Goal: Task Accomplishment & Management: Complete application form

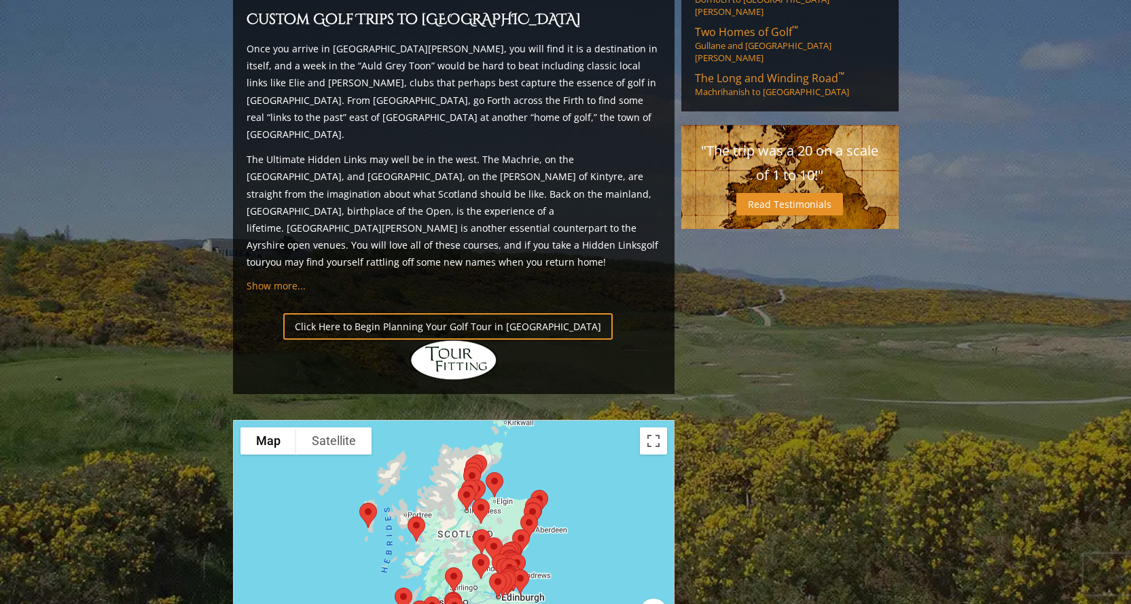
scroll to position [1358, 0]
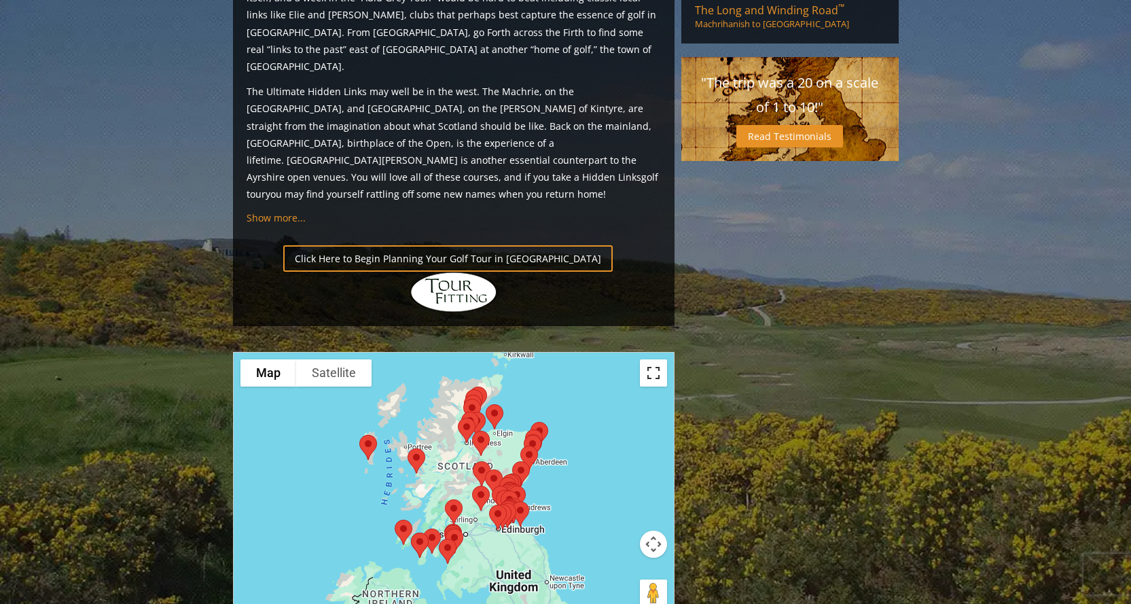
click at [653, 359] on button "Toggle fullscreen view" at bounding box center [653, 372] width 27 height 27
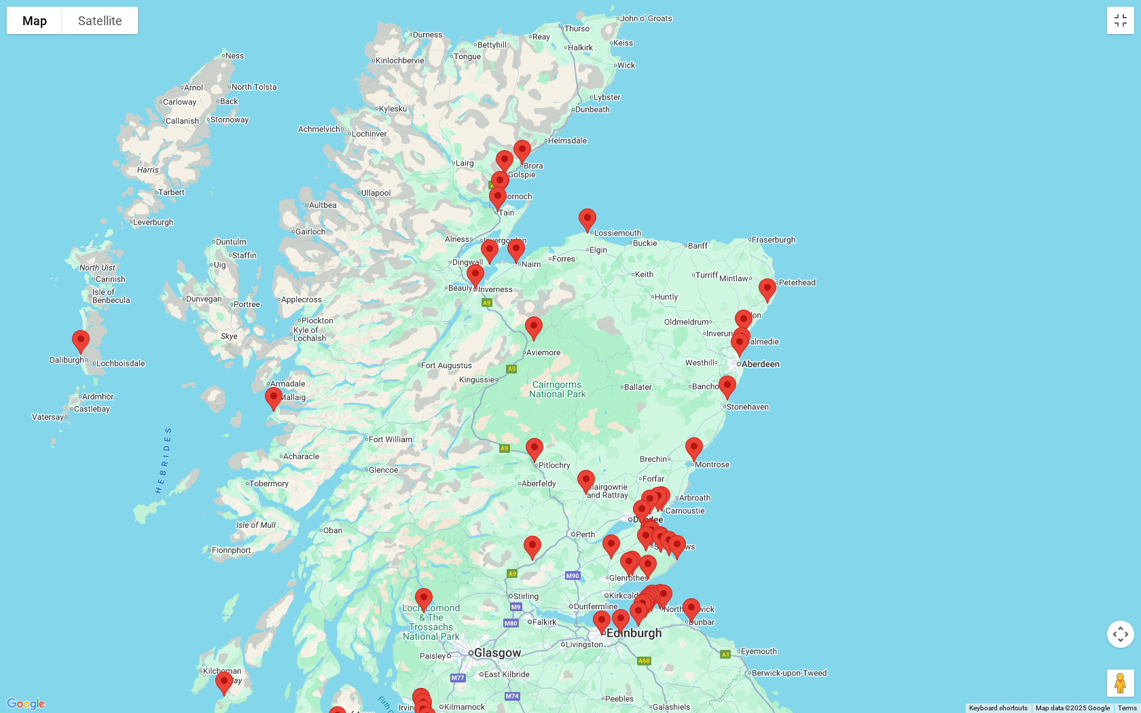
drag, startPoint x: 578, startPoint y: 205, endPoint x: 498, endPoint y: 337, distance: 154.2
click at [498, 337] on div at bounding box center [570, 356] width 1141 height 713
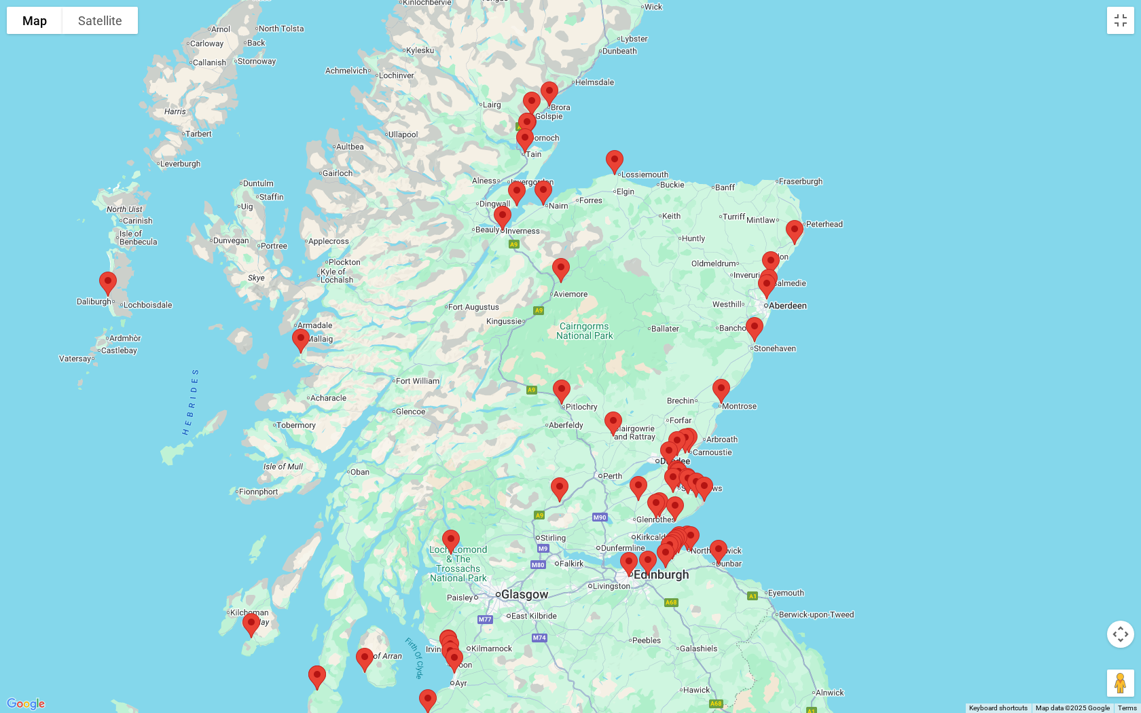
drag, startPoint x: 454, startPoint y: 534, endPoint x: 486, endPoint y: 457, distance: 83.1
click at [485, 457] on div at bounding box center [570, 356] width 1141 height 713
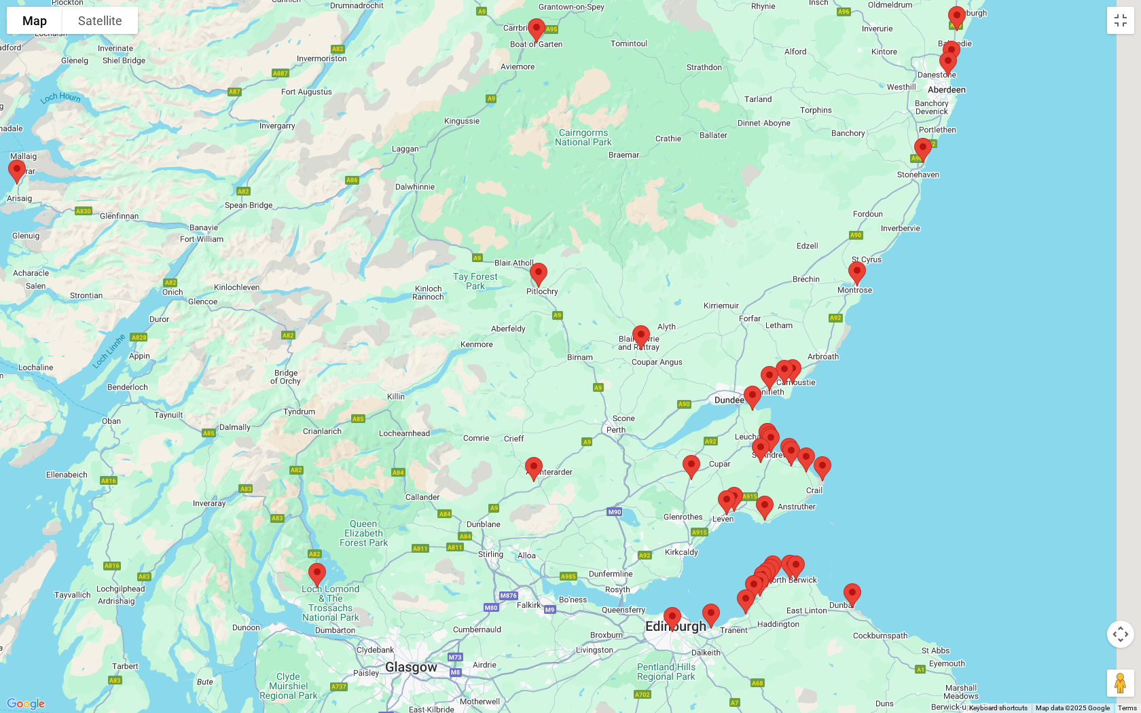
drag, startPoint x: 540, startPoint y: 484, endPoint x: 388, endPoint y: 429, distance: 161.4
click at [388, 429] on div at bounding box center [570, 356] width 1141 height 713
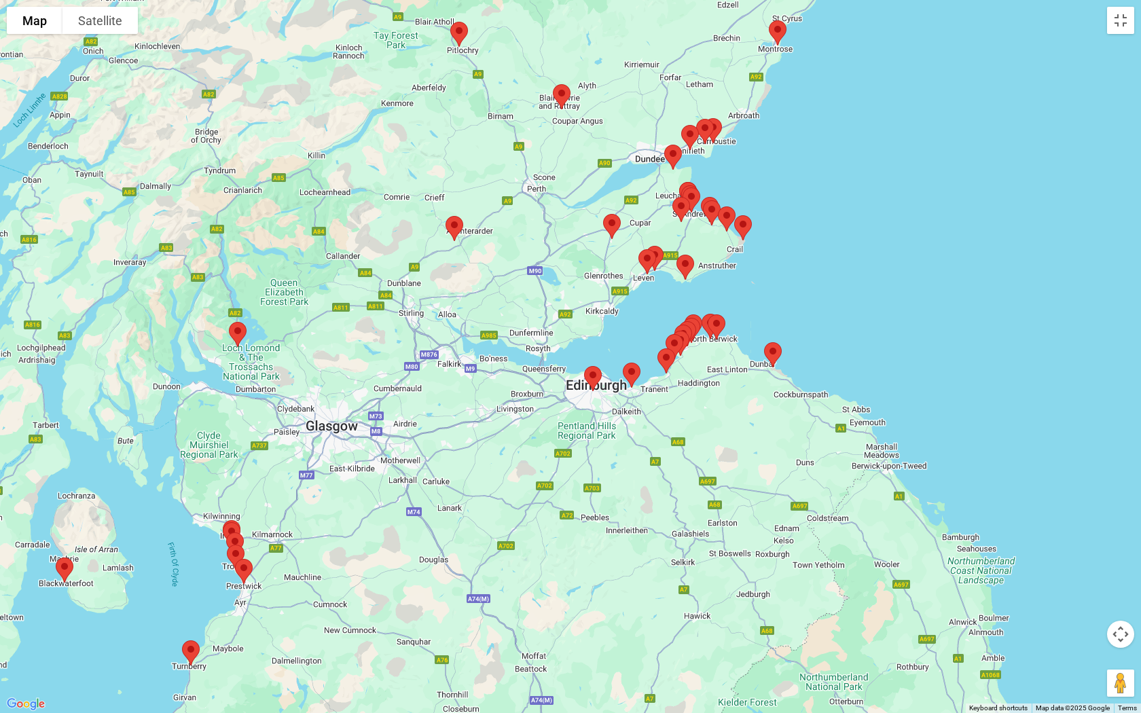
drag, startPoint x: 522, startPoint y: 469, endPoint x: 544, endPoint y: 255, distance: 215.0
click at [541, 252] on div at bounding box center [570, 356] width 1141 height 713
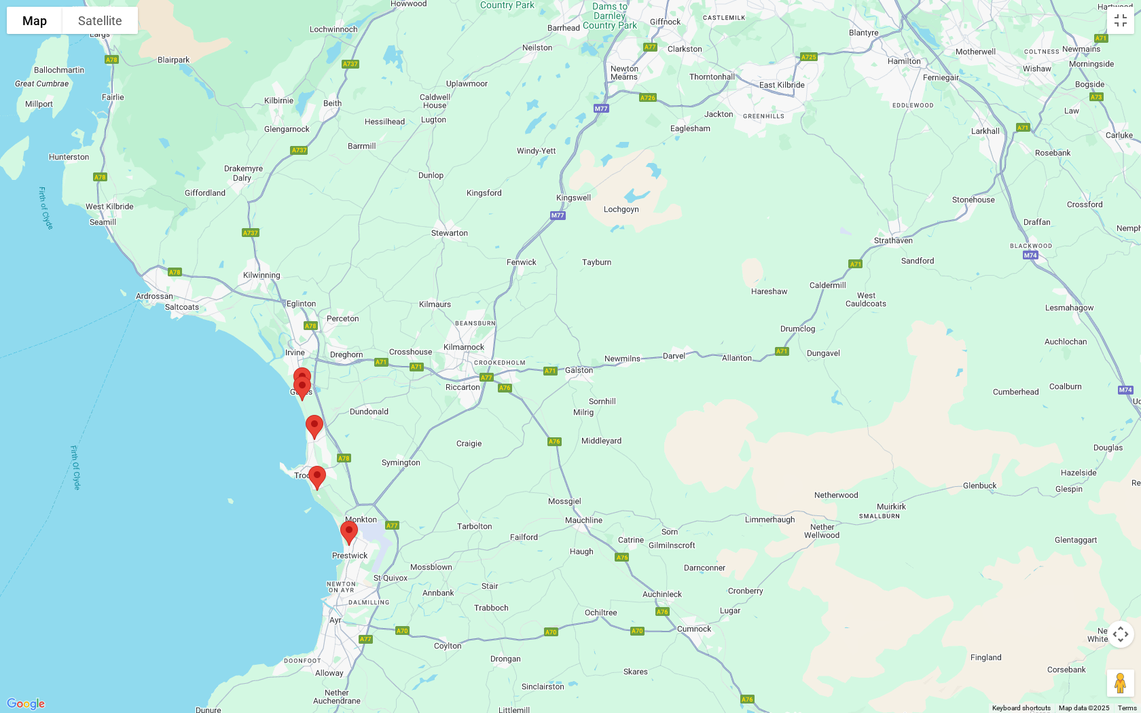
drag, startPoint x: 200, startPoint y: 545, endPoint x: 511, endPoint y: 389, distance: 347.5
click at [511, 389] on div at bounding box center [570, 356] width 1141 height 713
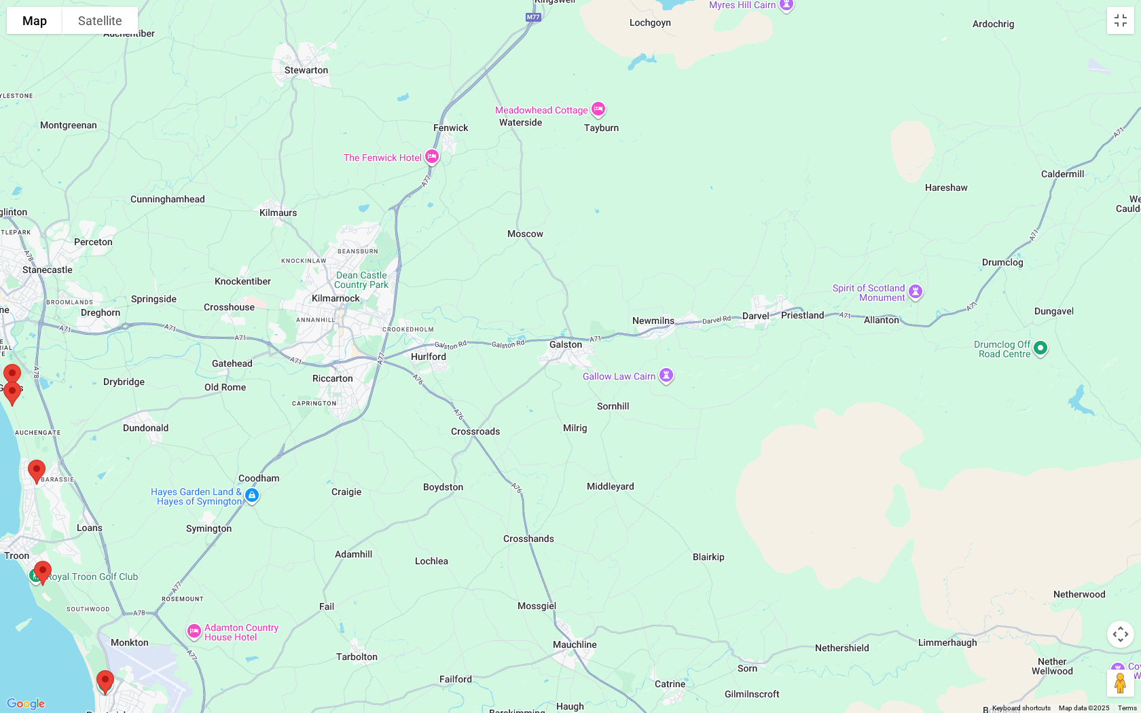
drag, startPoint x: 471, startPoint y: 410, endPoint x: 270, endPoint y: 450, distance: 204.9
click at [252, 455] on div at bounding box center [570, 356] width 1141 height 713
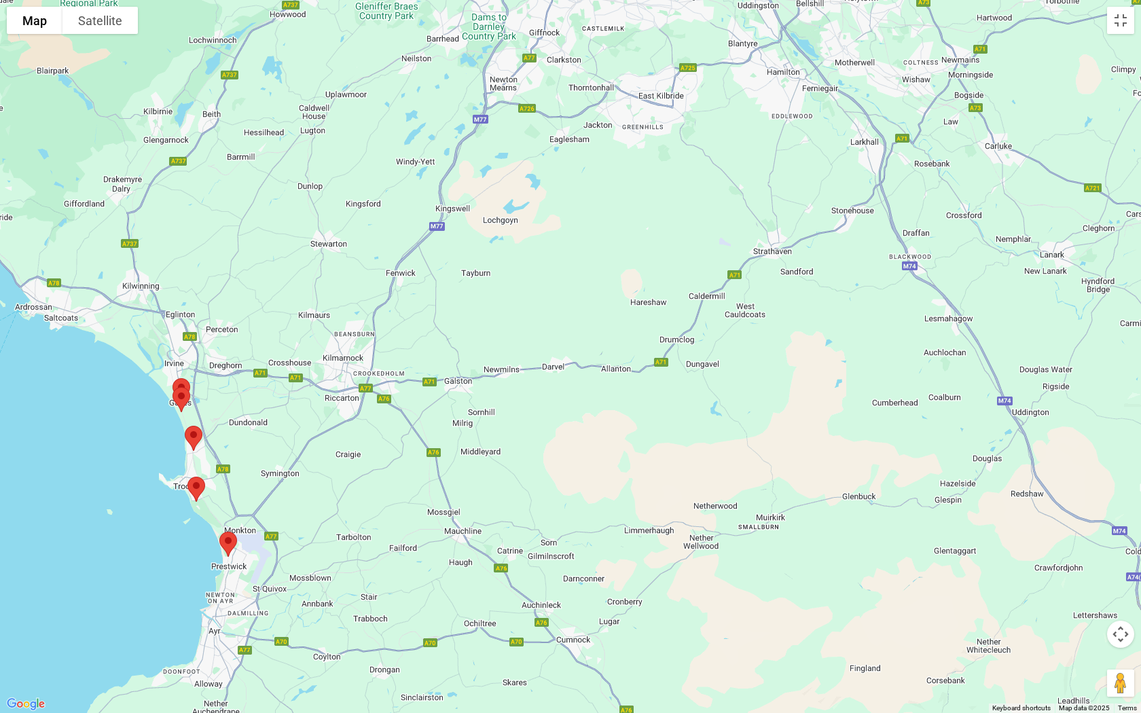
drag, startPoint x: 696, startPoint y: 312, endPoint x: 405, endPoint y: 482, distance: 337.6
click at [405, 482] on div at bounding box center [570, 356] width 1141 height 713
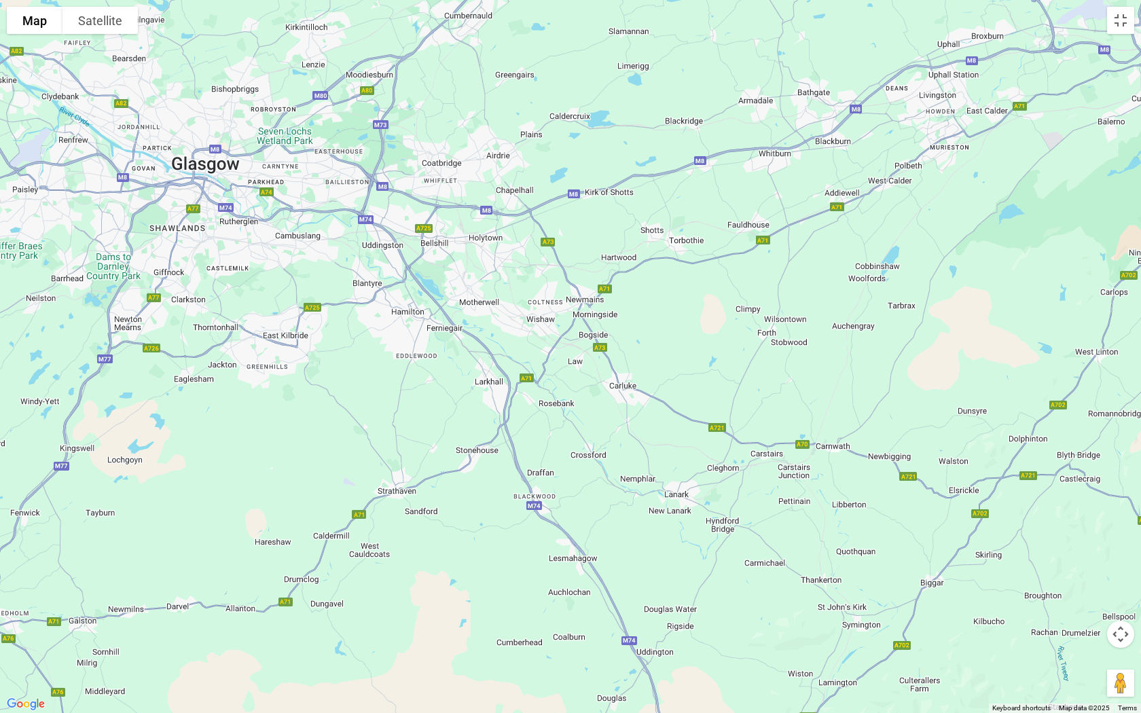
drag, startPoint x: 645, startPoint y: 344, endPoint x: 401, endPoint y: 530, distance: 307.7
click at [405, 528] on div at bounding box center [570, 356] width 1141 height 713
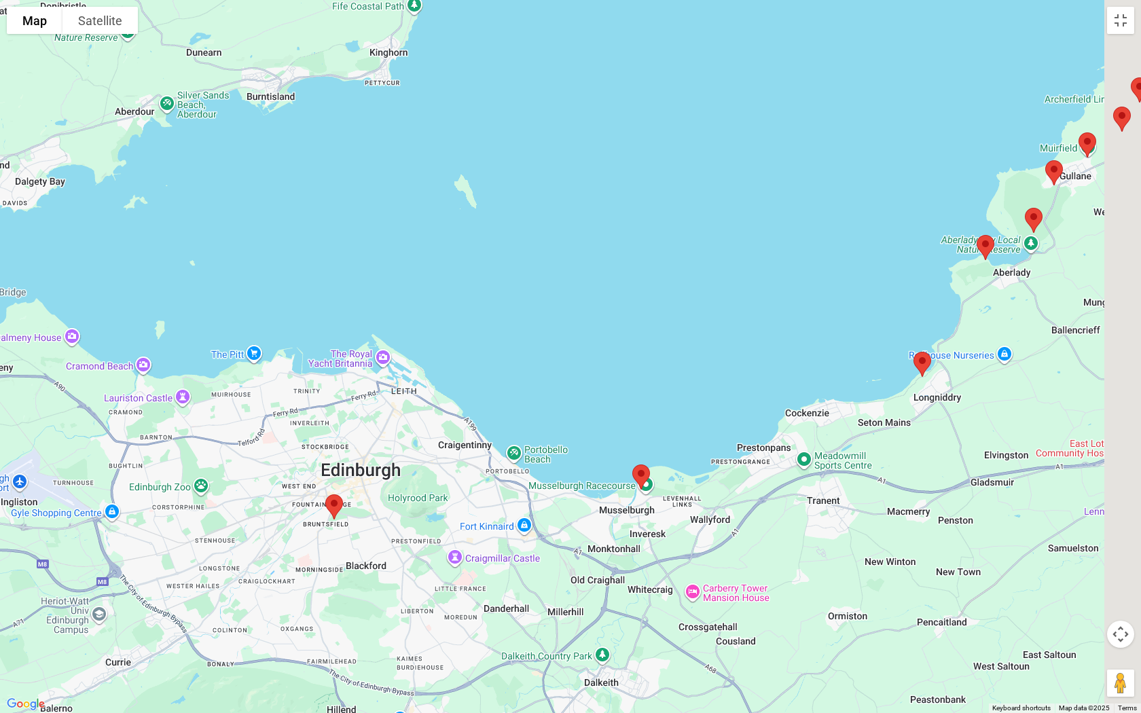
drag, startPoint x: 571, startPoint y: 610, endPoint x: 322, endPoint y: 524, distance: 262.9
click at [322, 524] on div at bounding box center [570, 356] width 1141 height 713
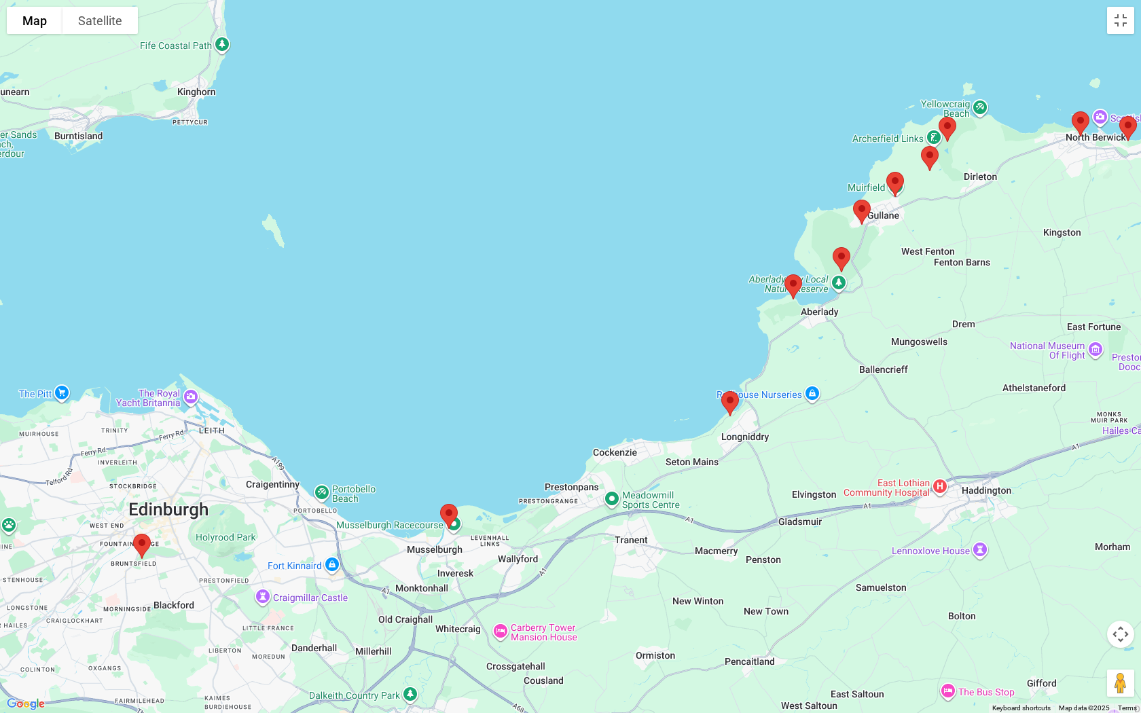
drag, startPoint x: 876, startPoint y: 455, endPoint x: 699, endPoint y: 496, distance: 182.0
click at [699, 496] on div at bounding box center [570, 356] width 1141 height 713
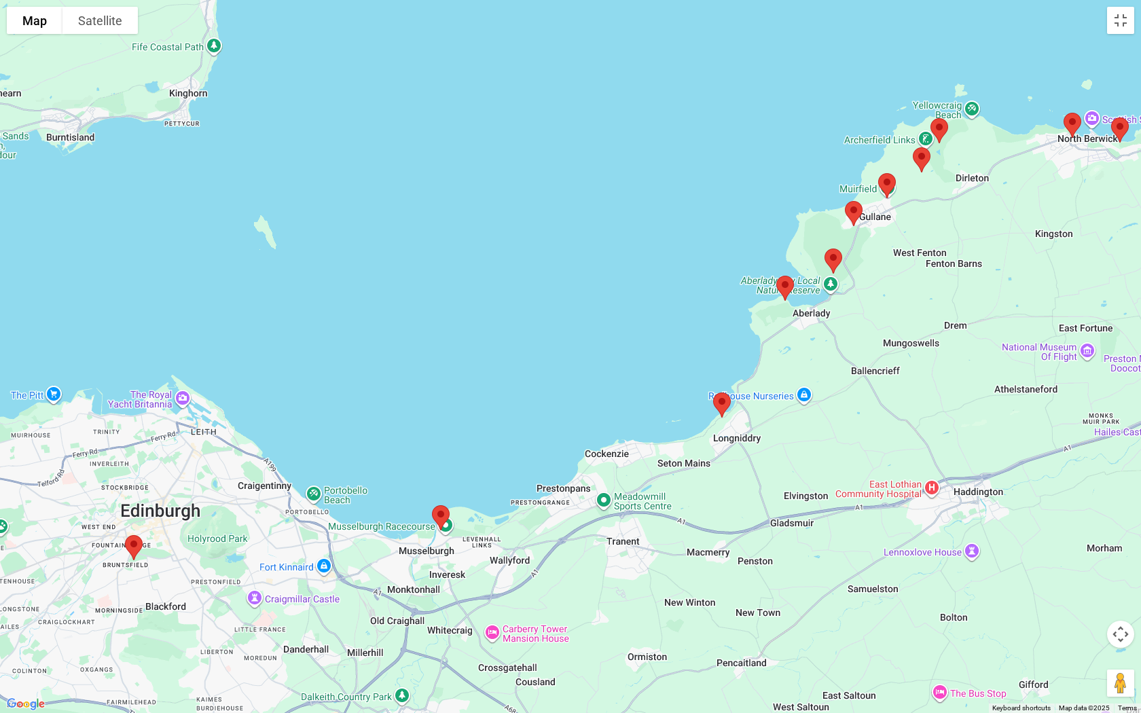
click at [784, 287] on img at bounding box center [785, 288] width 29 height 36
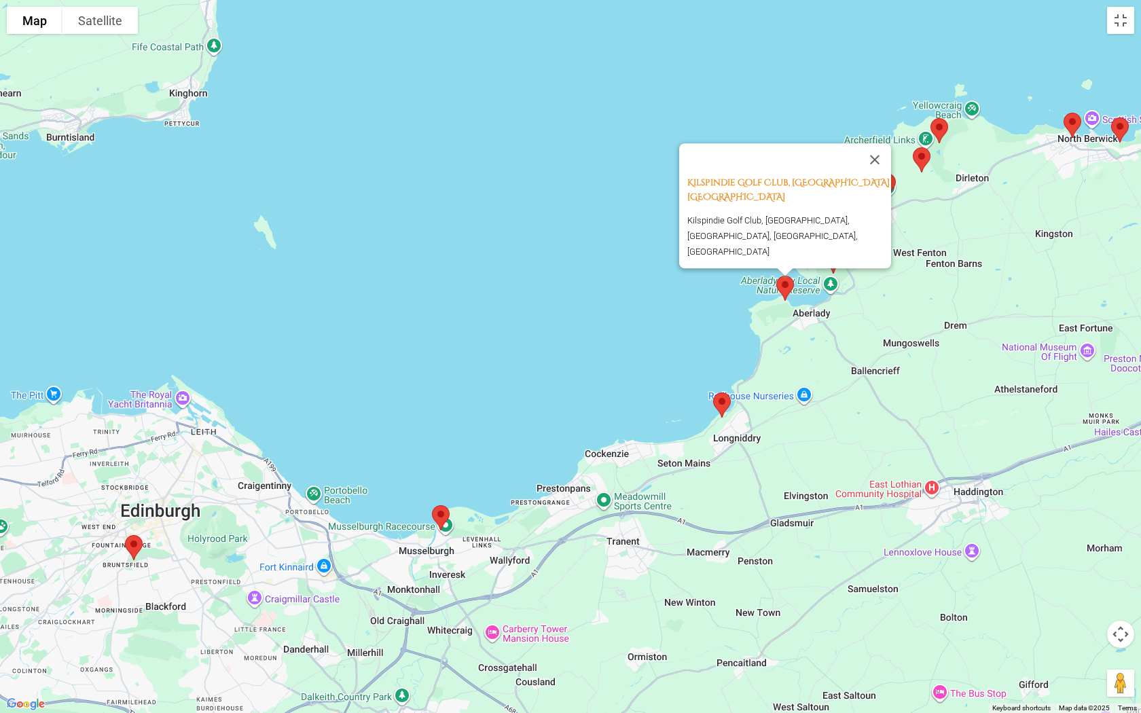
click at [718, 408] on img at bounding box center [722, 405] width 29 height 36
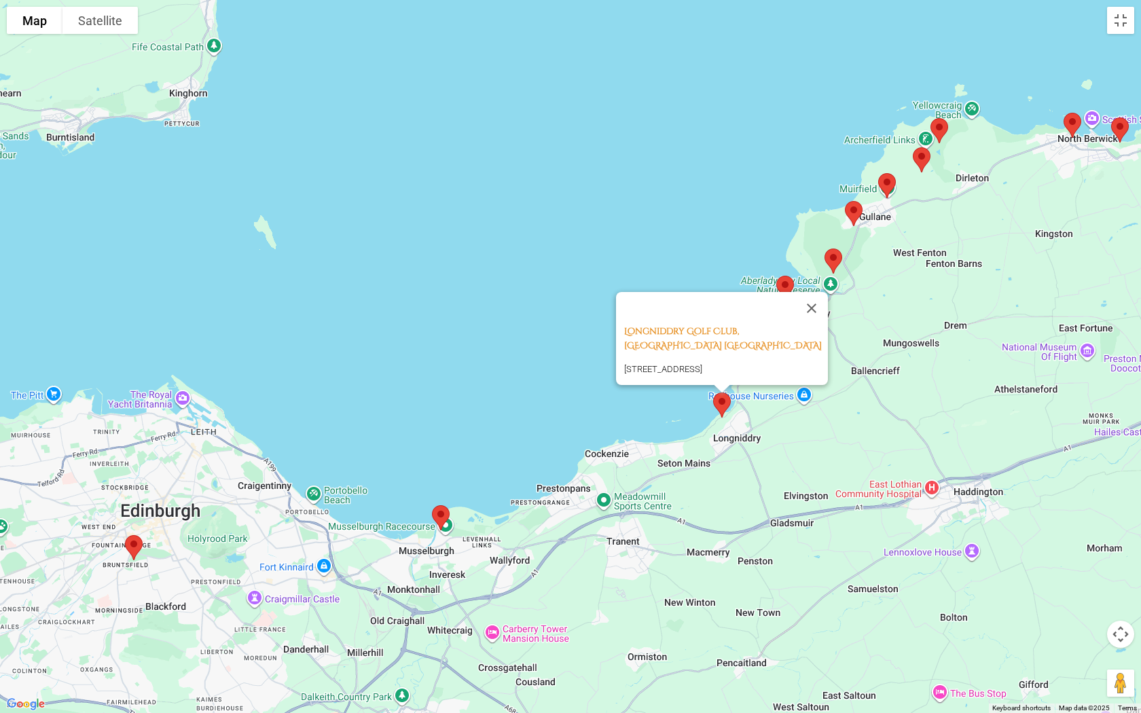
click at [883, 183] on img at bounding box center [887, 186] width 29 height 36
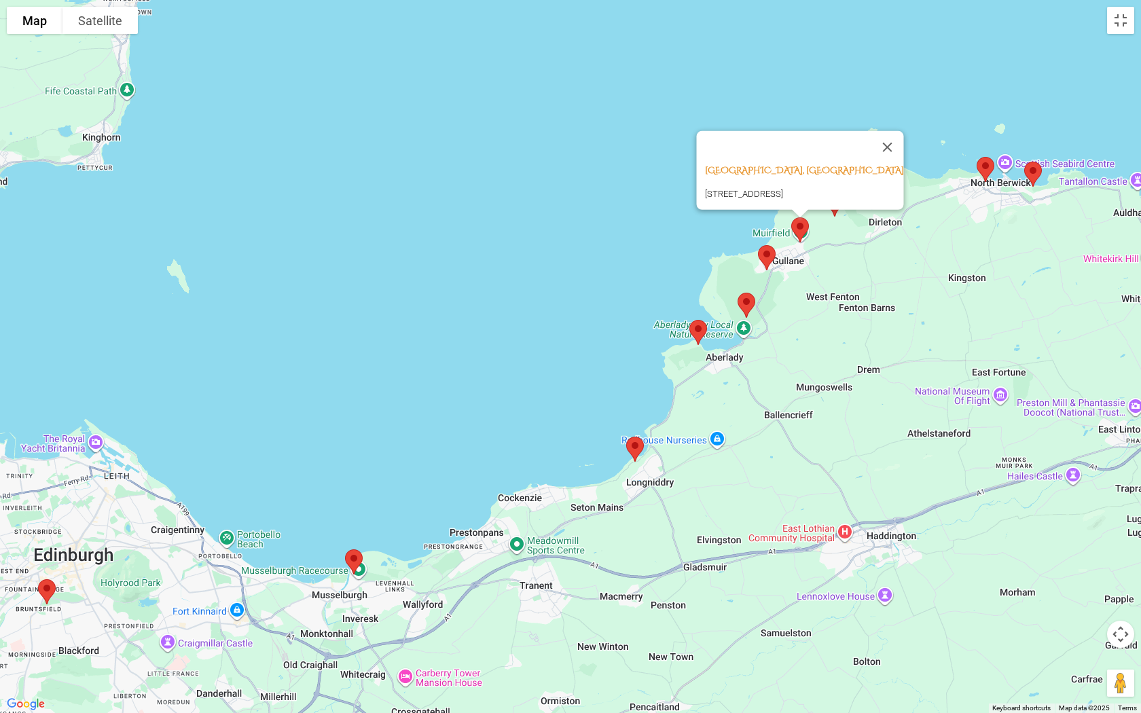
drag, startPoint x: 876, startPoint y: 287, endPoint x: 770, endPoint y: 345, distance: 121.0
click at [770, 345] on div "Muirfield, [STREET_ADDRESS]" at bounding box center [570, 356] width 1141 height 713
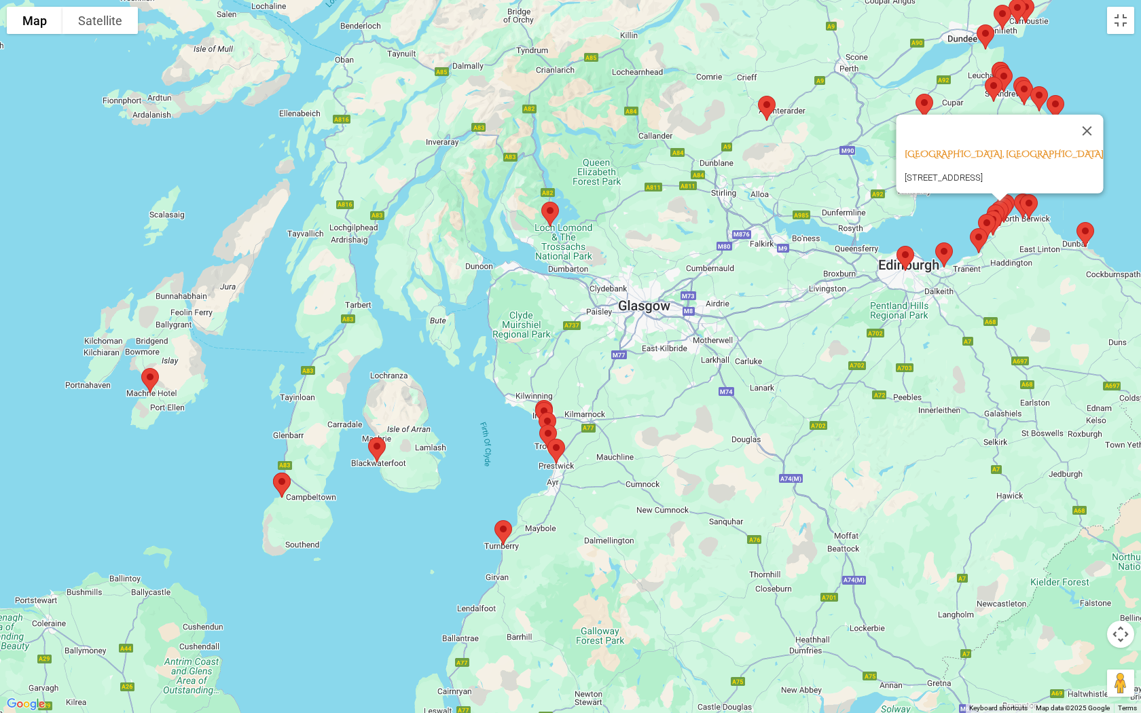
drag, startPoint x: 185, startPoint y: 510, endPoint x: 797, endPoint y: 342, distance: 634.7
click at [797, 342] on div "Muirfield, [STREET_ADDRESS]" at bounding box center [570, 356] width 1141 height 713
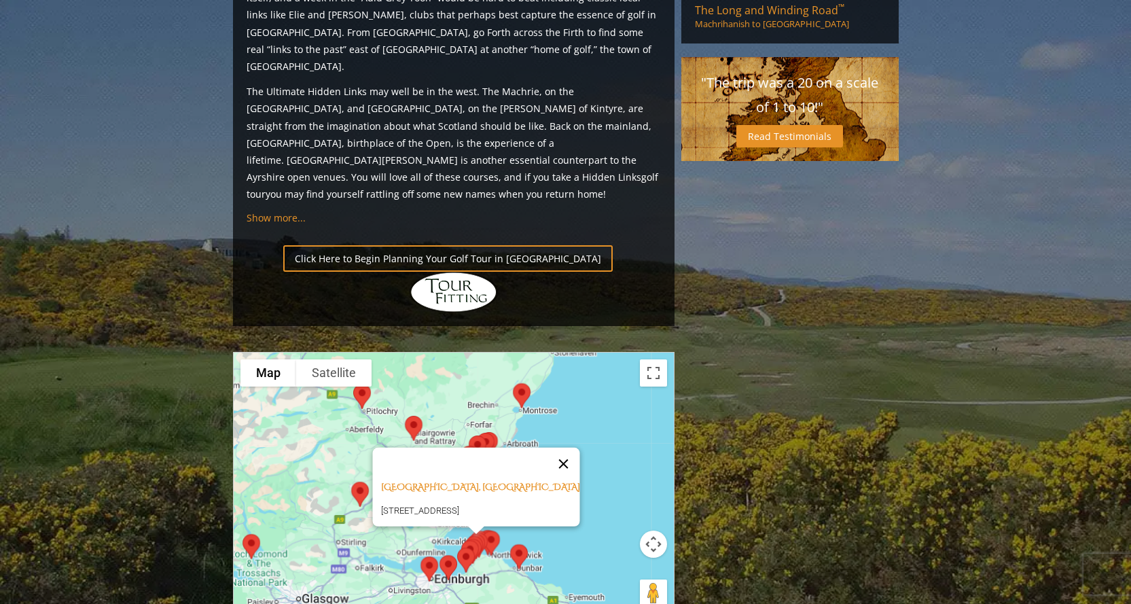
click at [570, 448] on button "Close" at bounding box center [563, 464] width 33 height 33
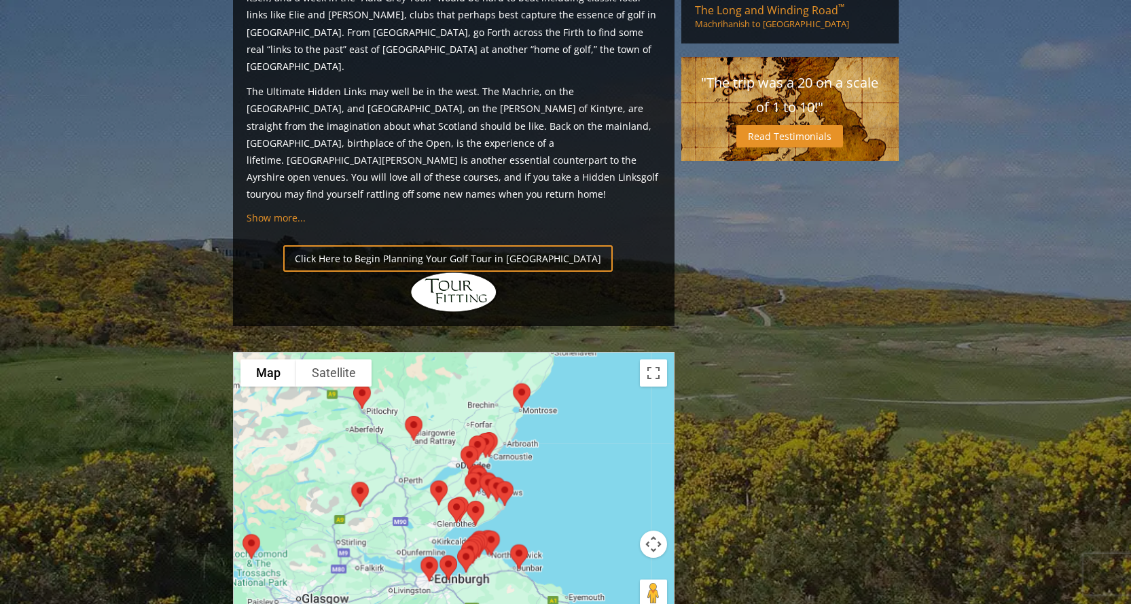
drag, startPoint x: 778, startPoint y: 217, endPoint x: 743, endPoint y: 314, distance: 103.3
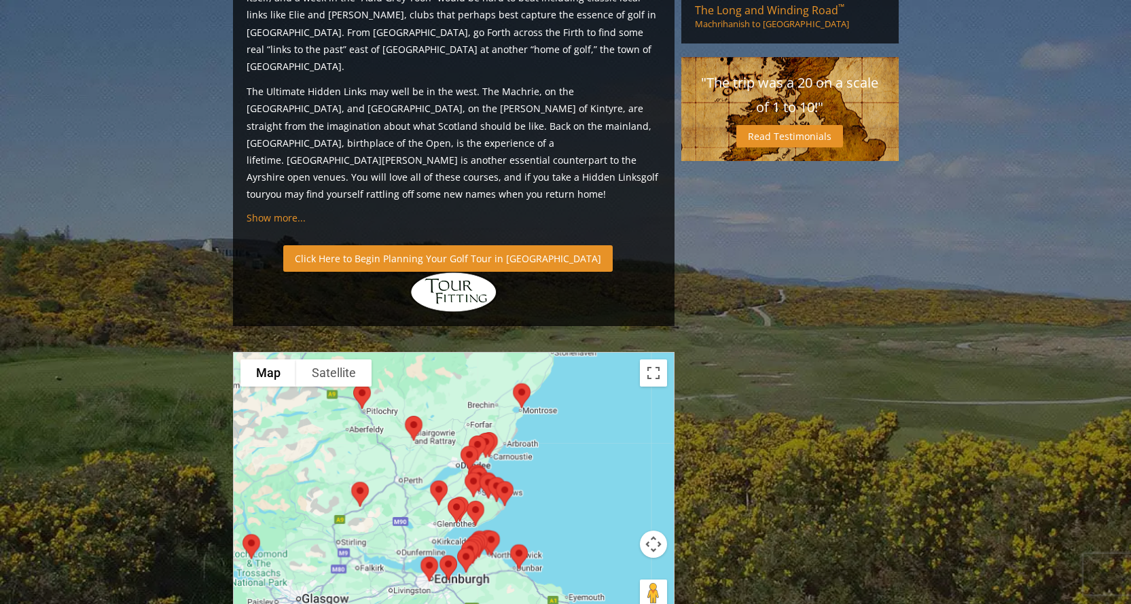
click at [391, 245] on link "Click Here to Begin Planning Your Golf Tour in [GEOGRAPHIC_DATA]" at bounding box center [447, 258] width 329 height 26
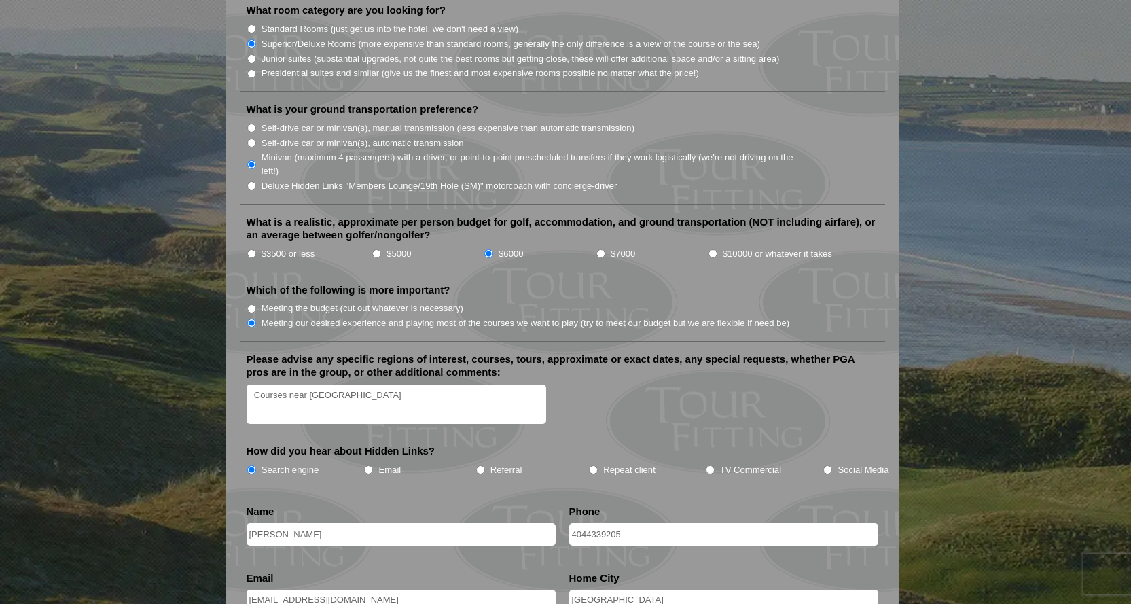
scroll to position [1494, 0]
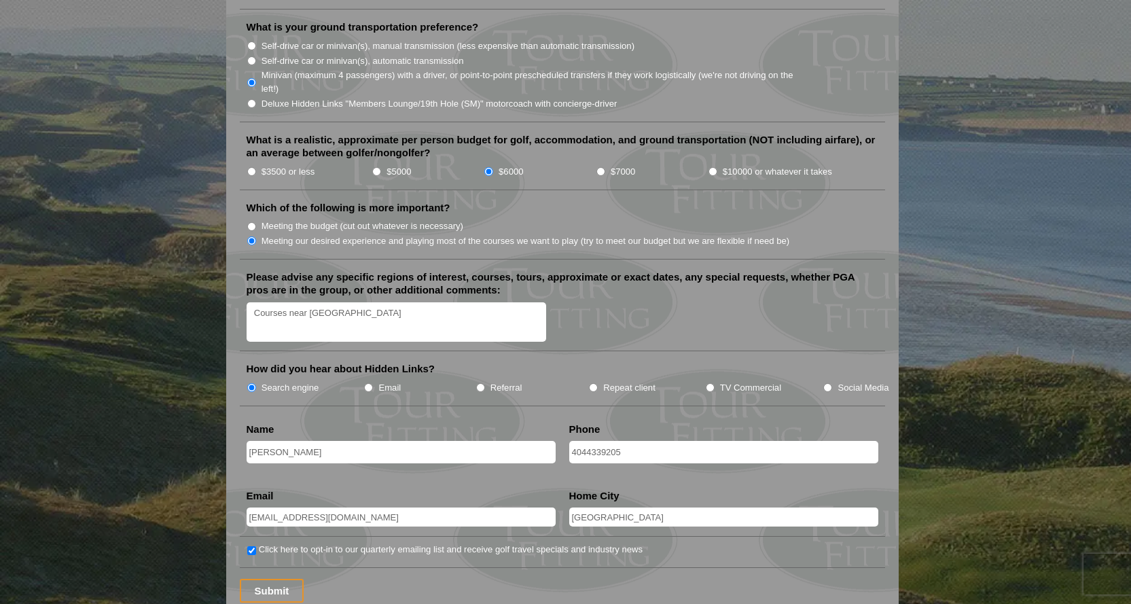
click at [253, 546] on input "Click here to opt-in to our quarterly emailing list and receive golf travel spe…" at bounding box center [251, 550] width 9 height 9
checkbox input "false"
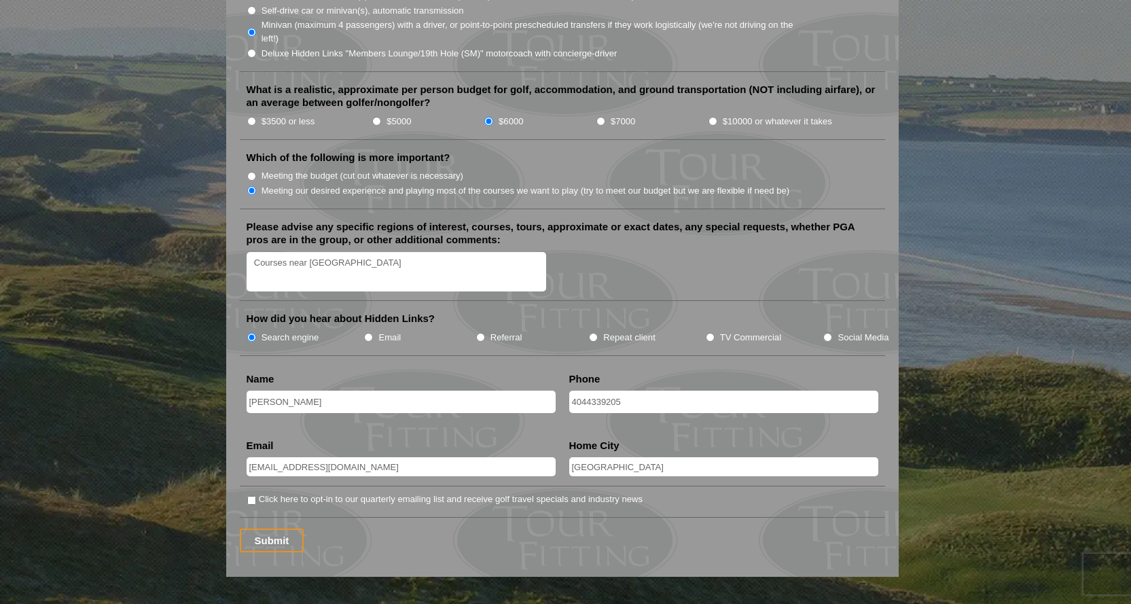
scroll to position [1630, 0]
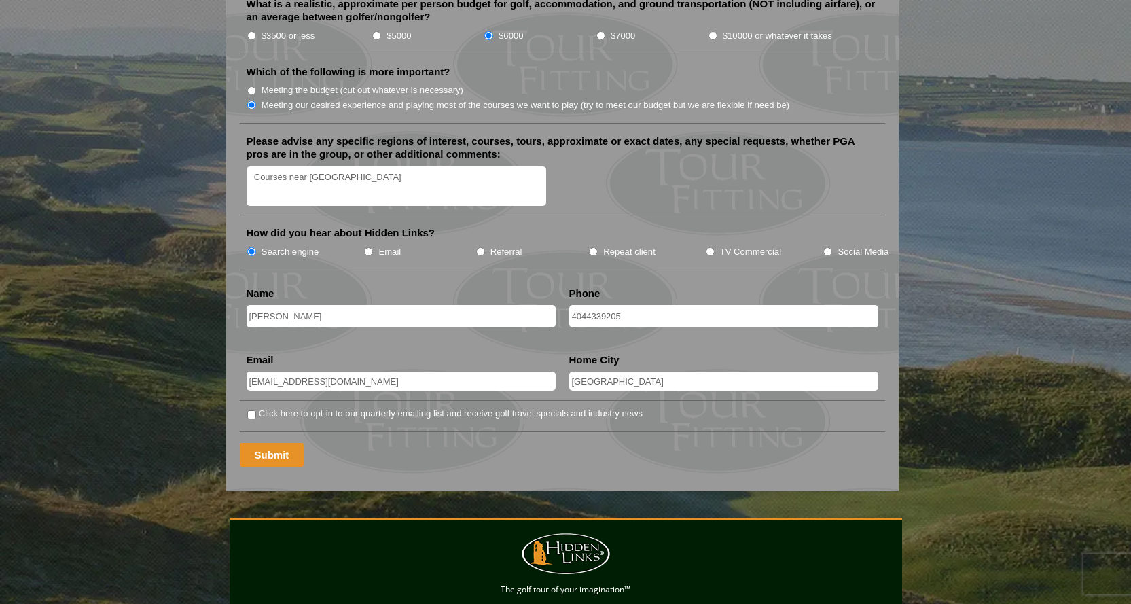
click at [269, 443] on input "Submit" at bounding box center [272, 455] width 65 height 24
